Goal: Obtain resource: Obtain resource

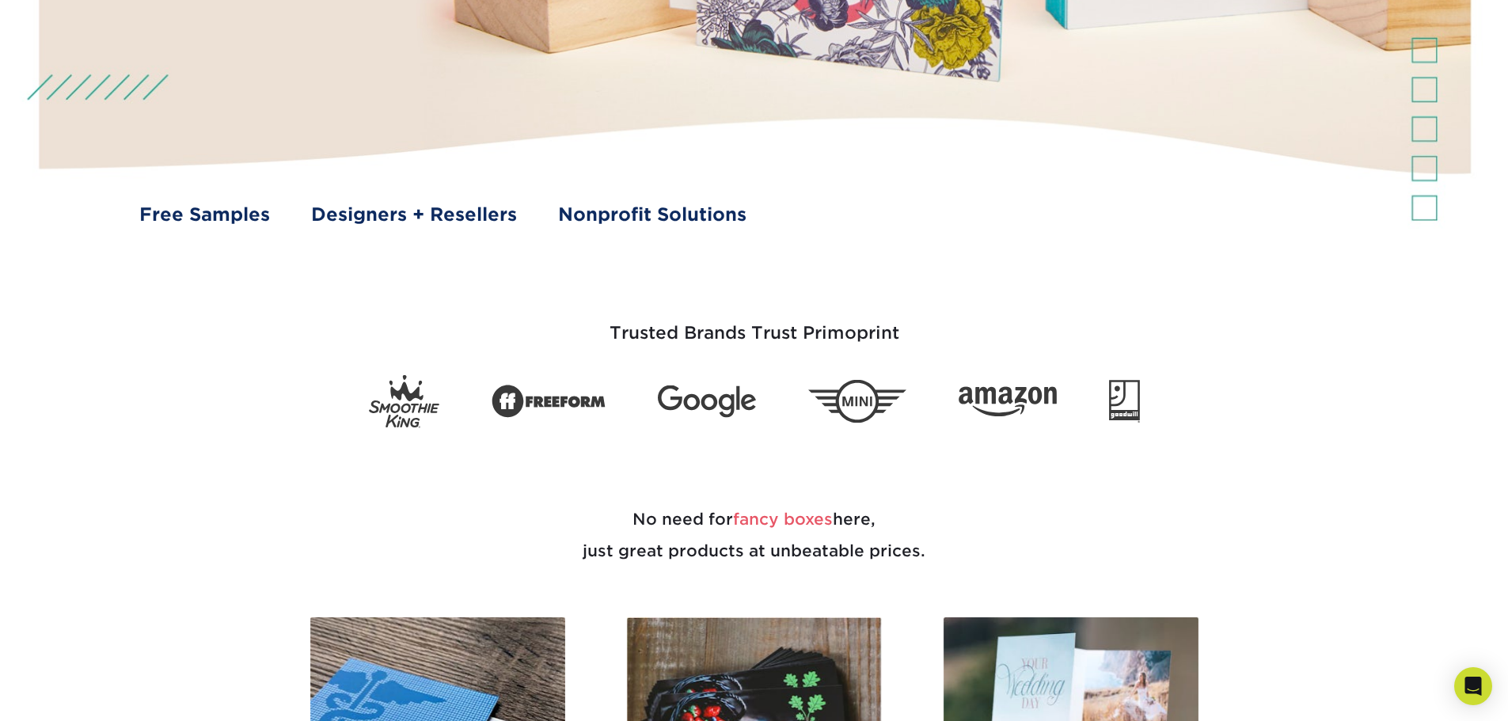
scroll to position [712, 0]
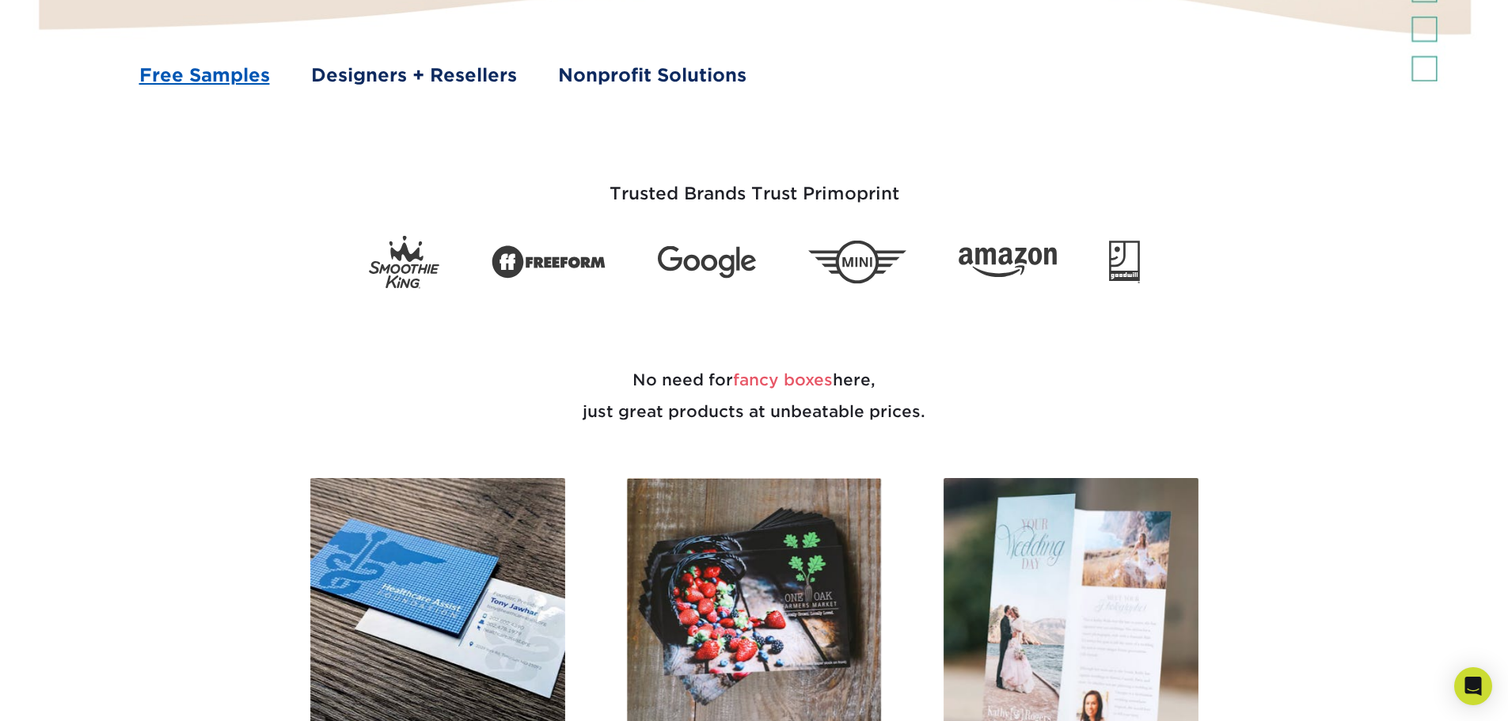
click at [256, 70] on link "Free Samples" at bounding box center [204, 75] width 131 height 27
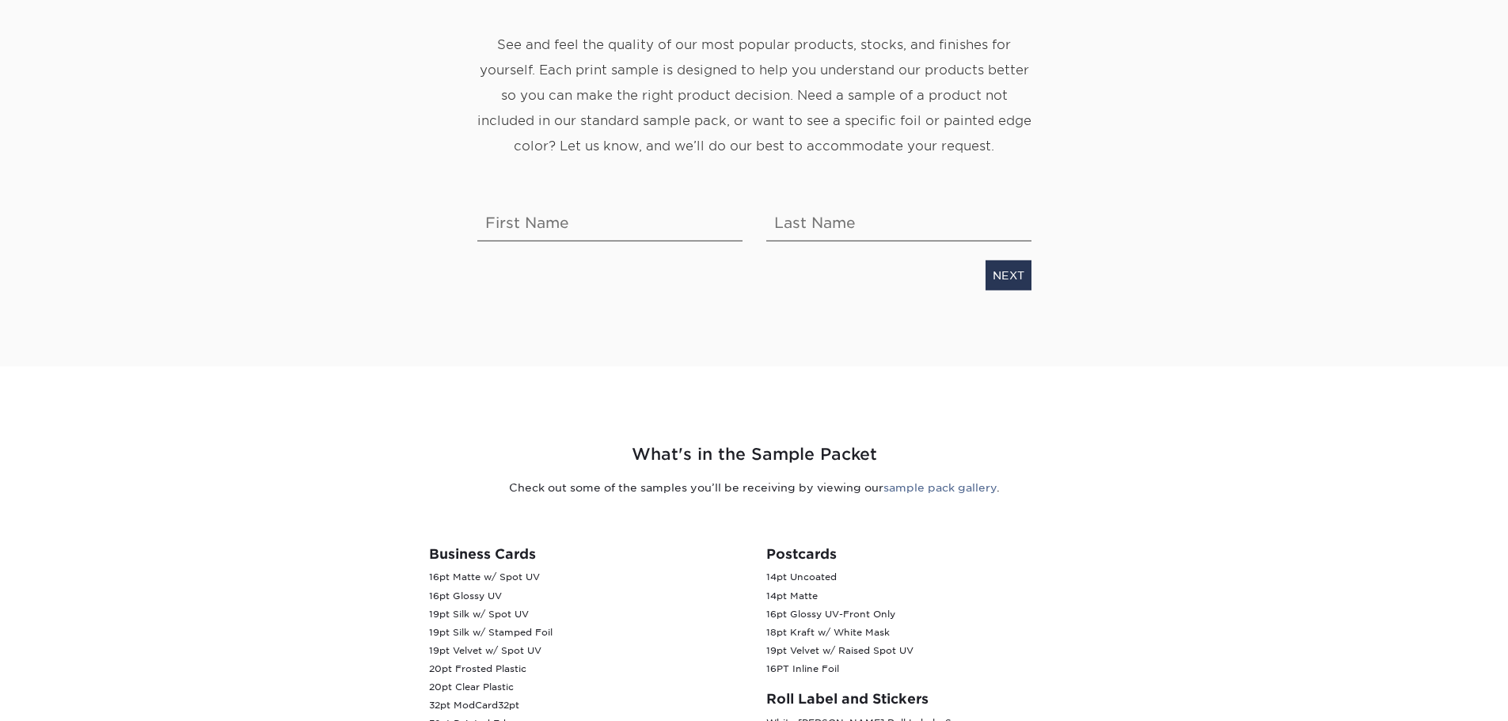
scroll to position [317, 0]
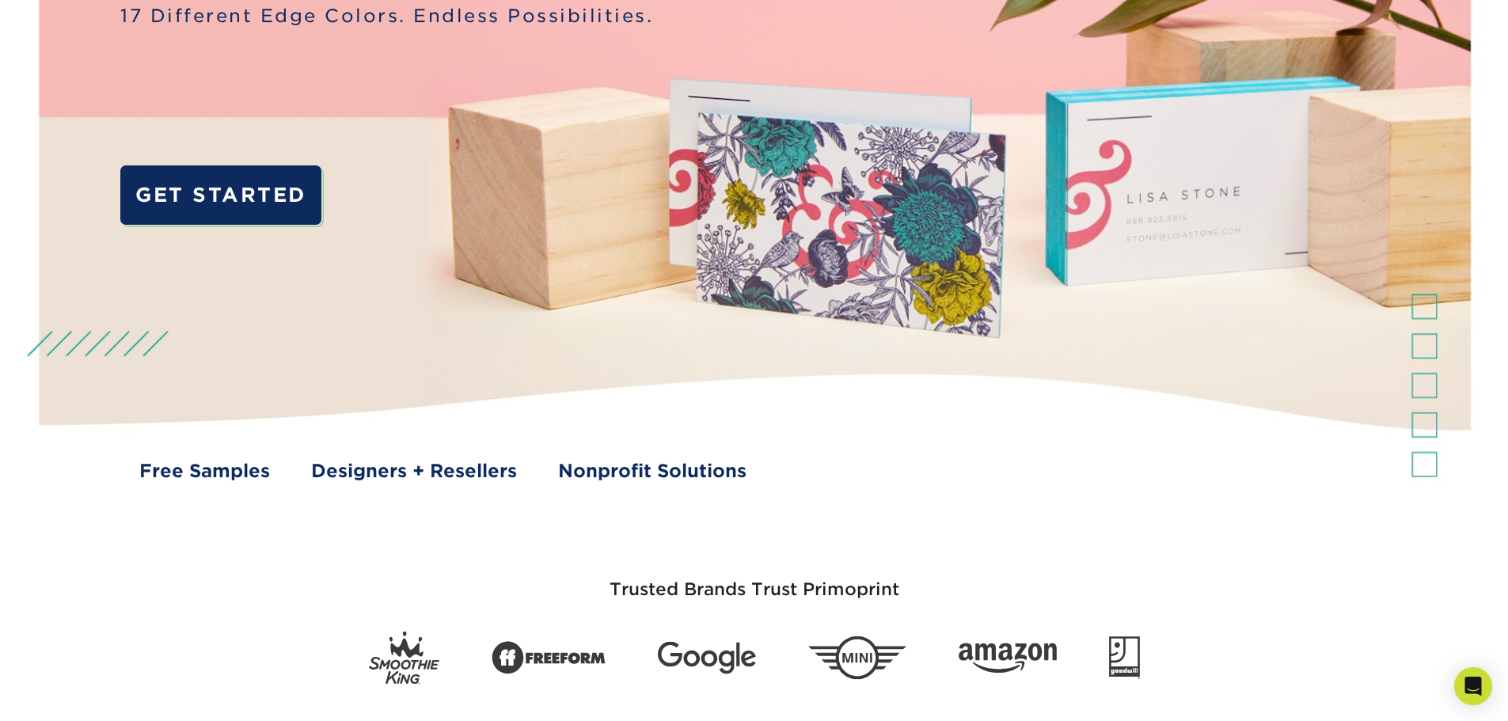
scroll to position [633, 0]
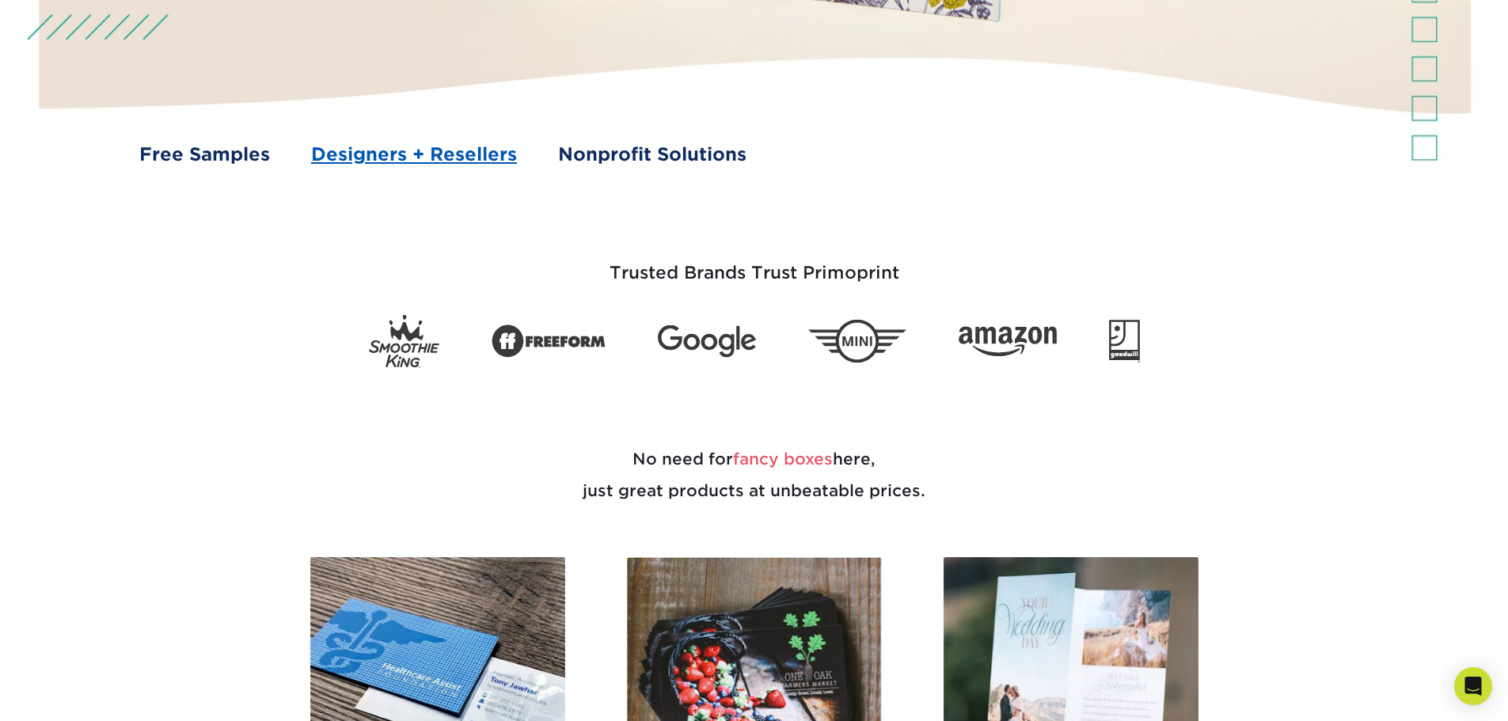
click at [358, 154] on link "Designers + Resellers" at bounding box center [414, 154] width 206 height 27
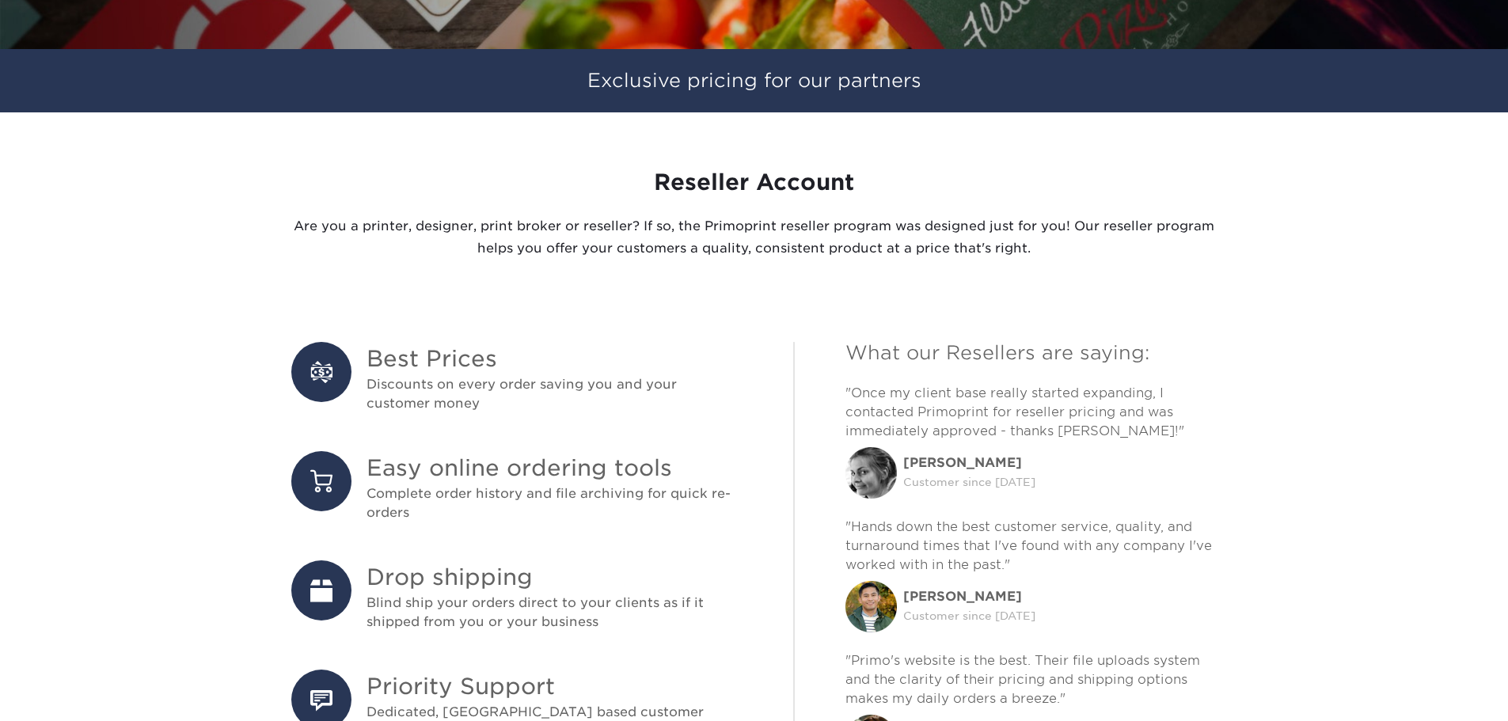
scroll to position [475, 0]
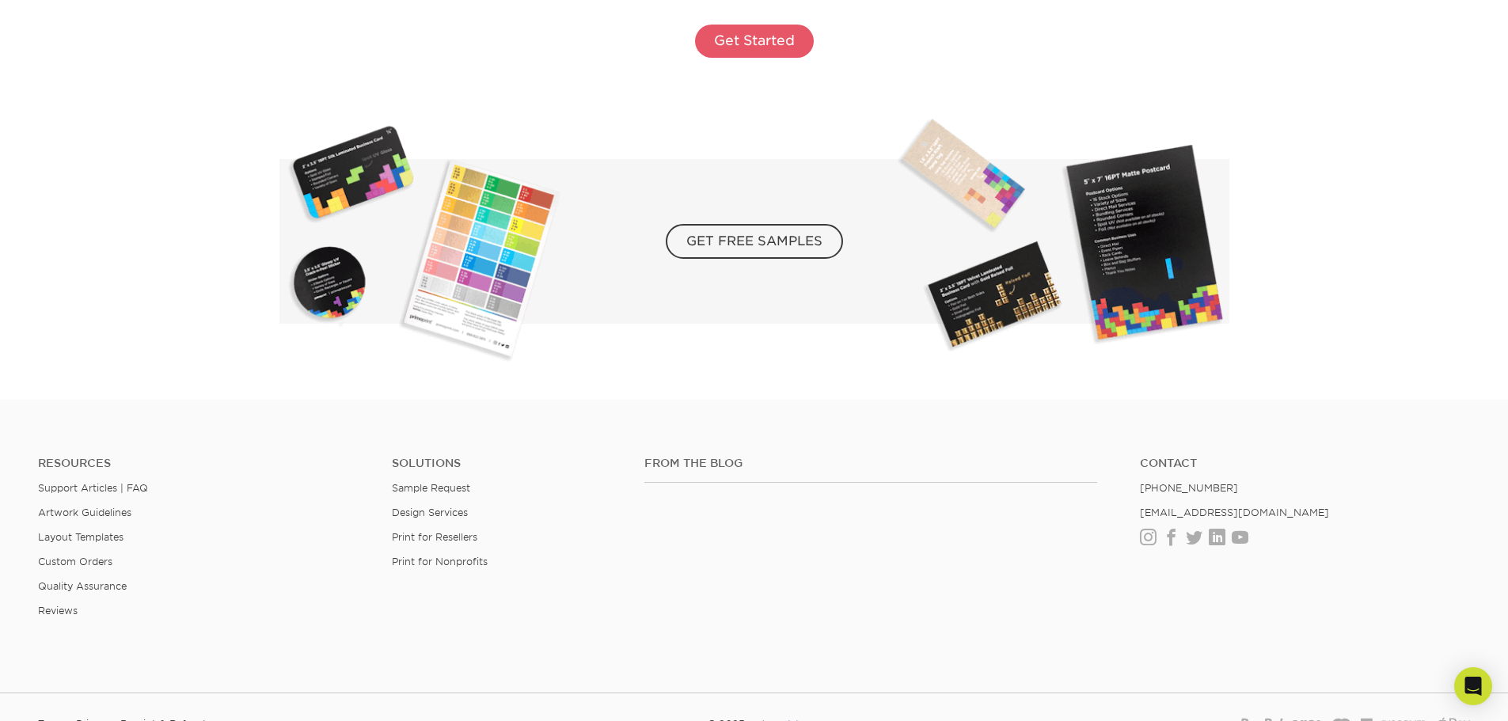
scroll to position [2849, 0]
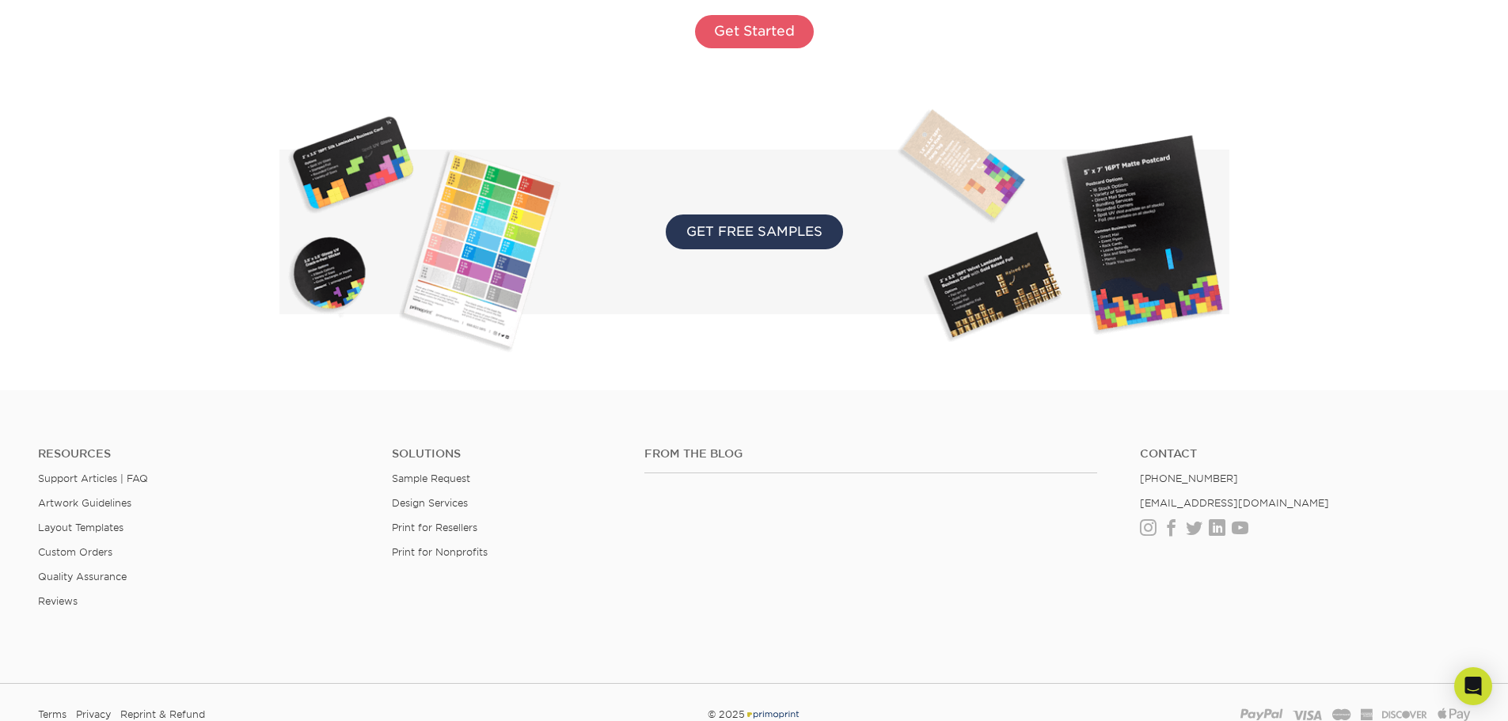
click at [757, 233] on span "GET FREE SAMPLES" at bounding box center [754, 231] width 177 height 35
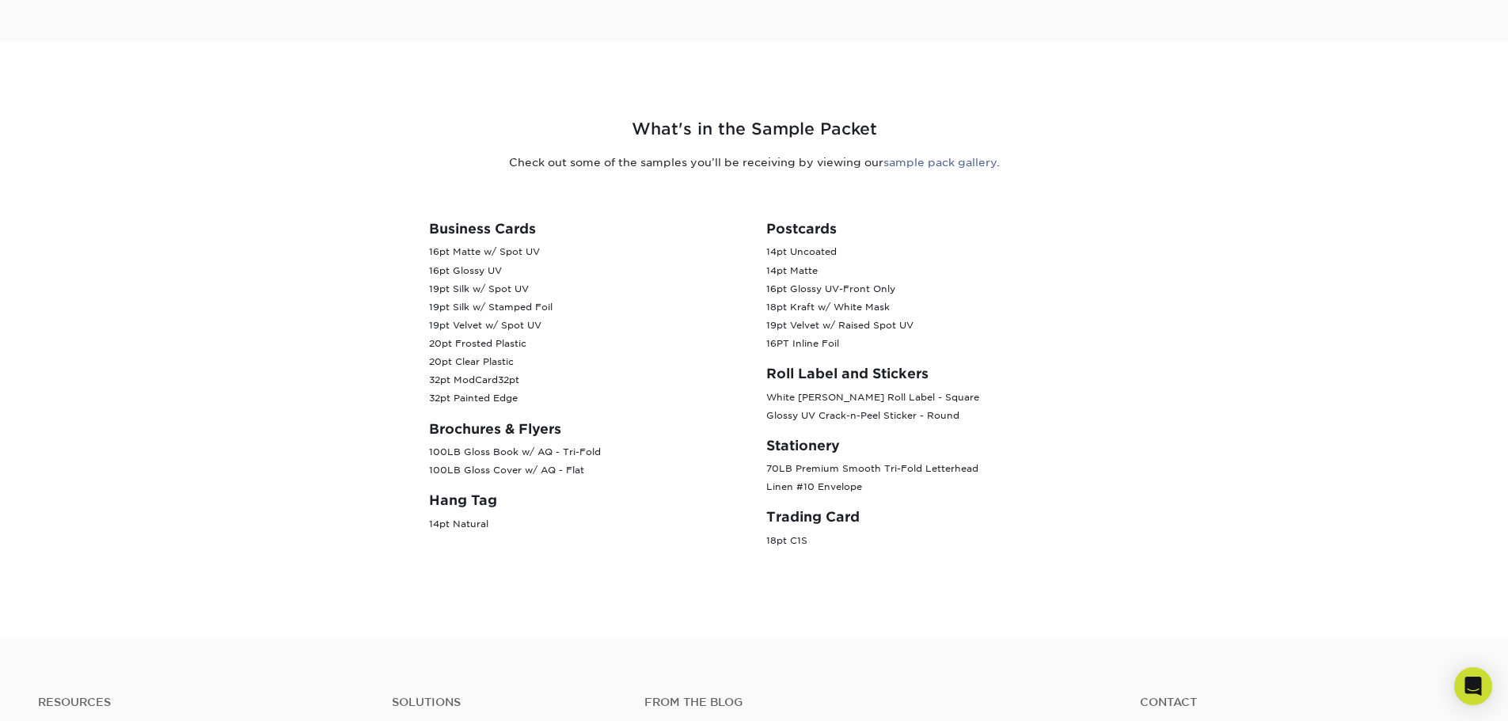
scroll to position [554, 0]
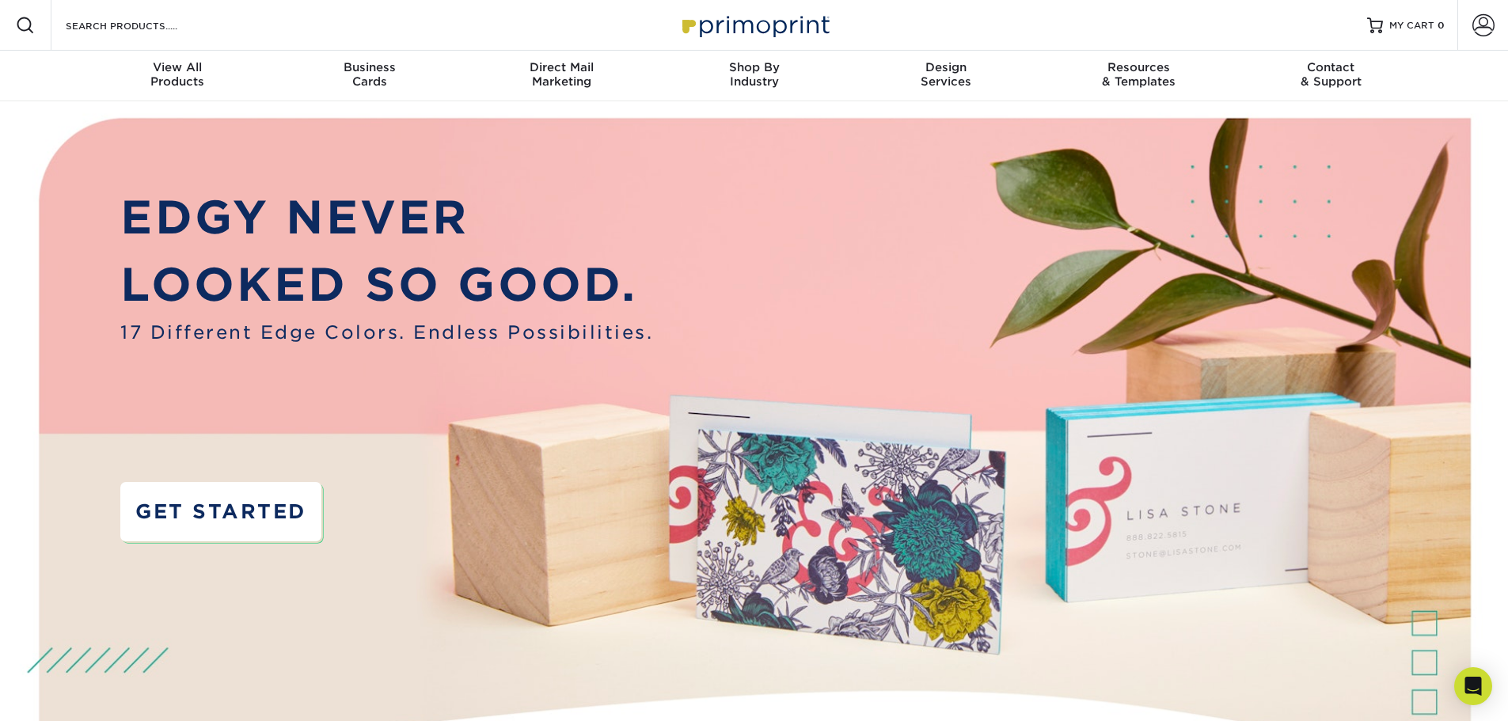
click at [277, 506] on link "GET STARTED" at bounding box center [220, 511] width 200 height 59
